Goal: Information Seeking & Learning: Learn about a topic

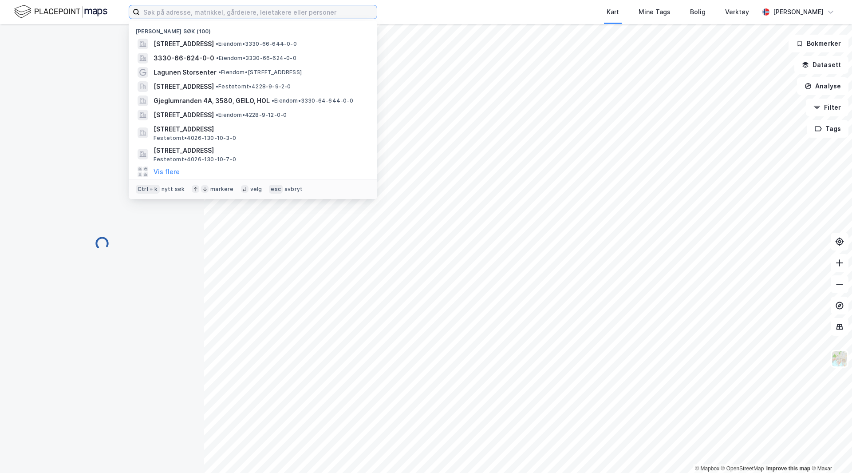
click at [181, 10] on input at bounding box center [258, 11] width 237 height 13
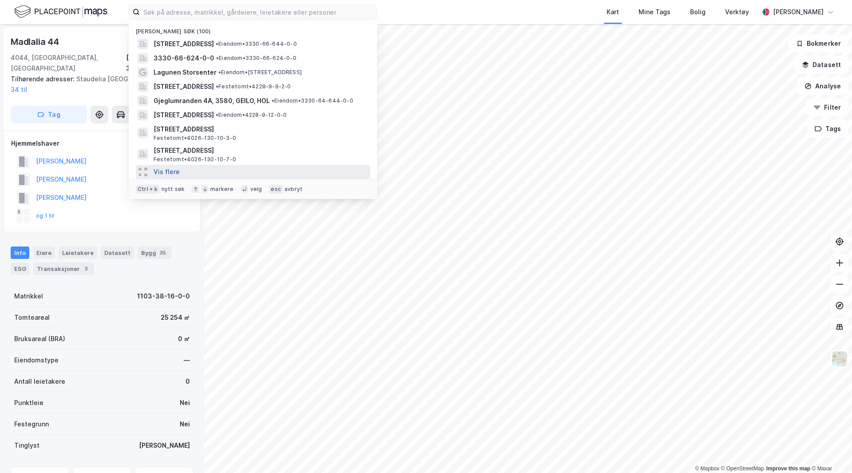
click at [162, 173] on button "Vis flere" at bounding box center [167, 171] width 26 height 11
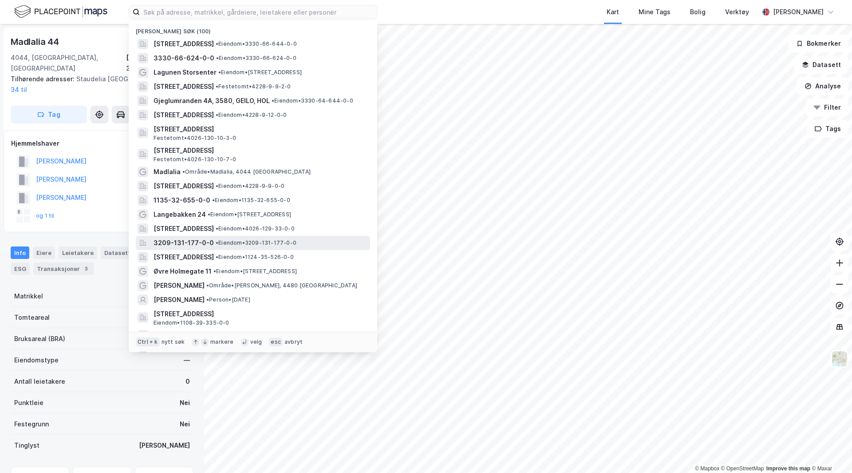
click at [219, 246] on span "• Eiendom • 3209-131-177-0-0" at bounding box center [256, 242] width 81 height 7
